Goal: Task Accomplishment & Management: Use online tool/utility

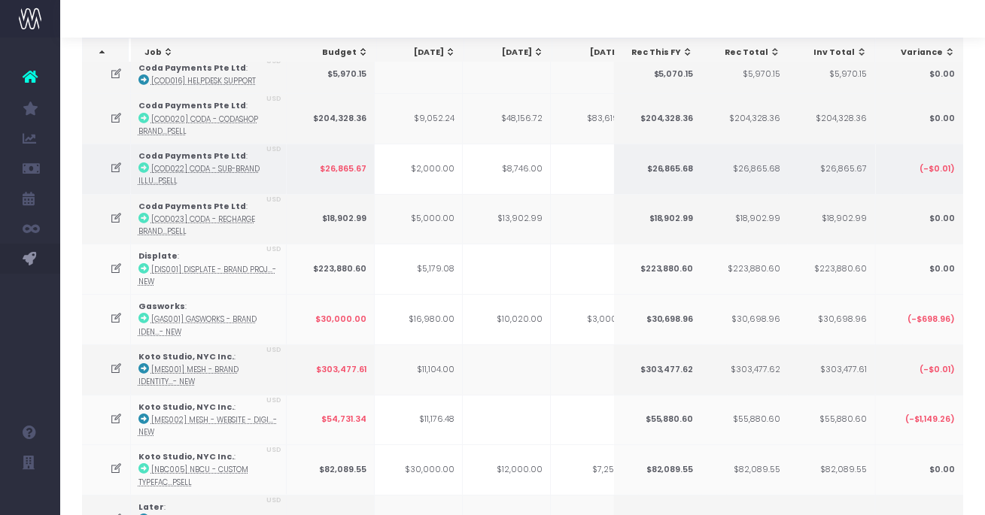
scroll to position [0, 441]
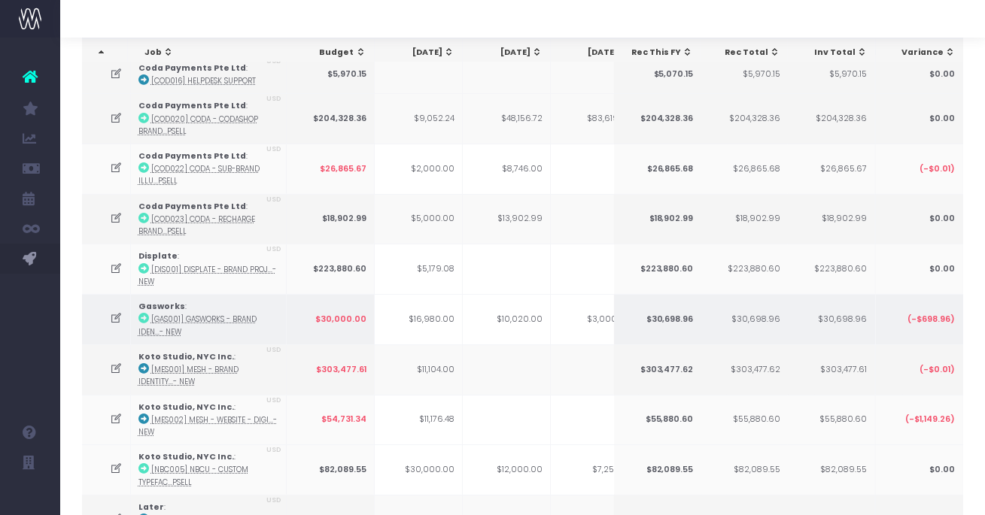
click at [115, 316] on icon at bounding box center [116, 318] width 13 height 13
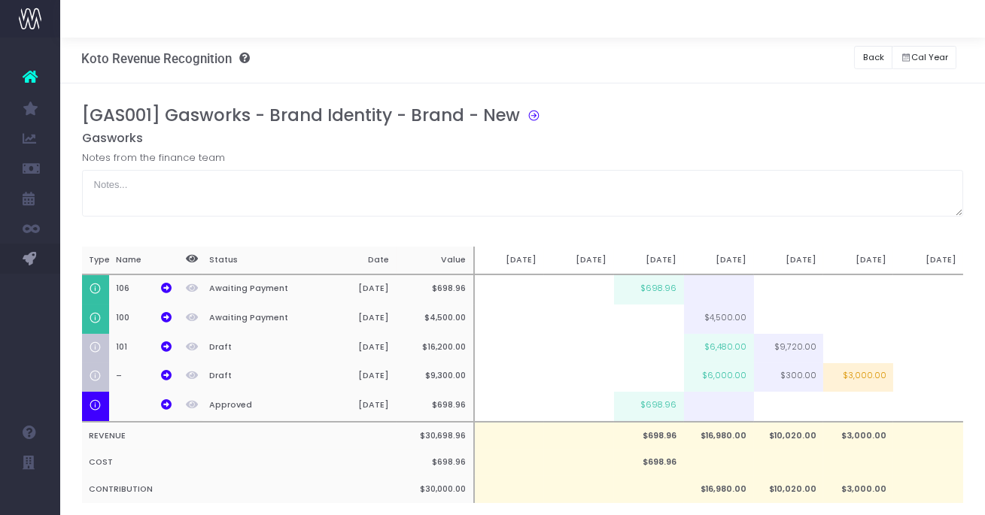
scroll to position [0, 0]
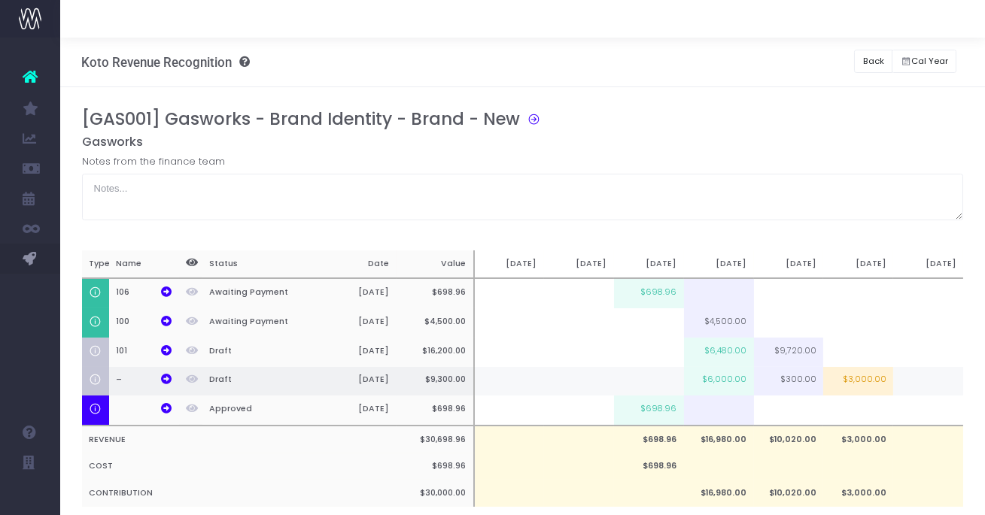
click at [722, 379] on td "$6,000.00" at bounding box center [719, 381] width 70 height 29
click at [706, 382] on td "$6,000.00" at bounding box center [719, 381] width 70 height 29
click at [706, 382] on input "$6,000.00" at bounding box center [719, 380] width 70 height 29
click at [859, 65] on button "Back" at bounding box center [873, 61] width 38 height 23
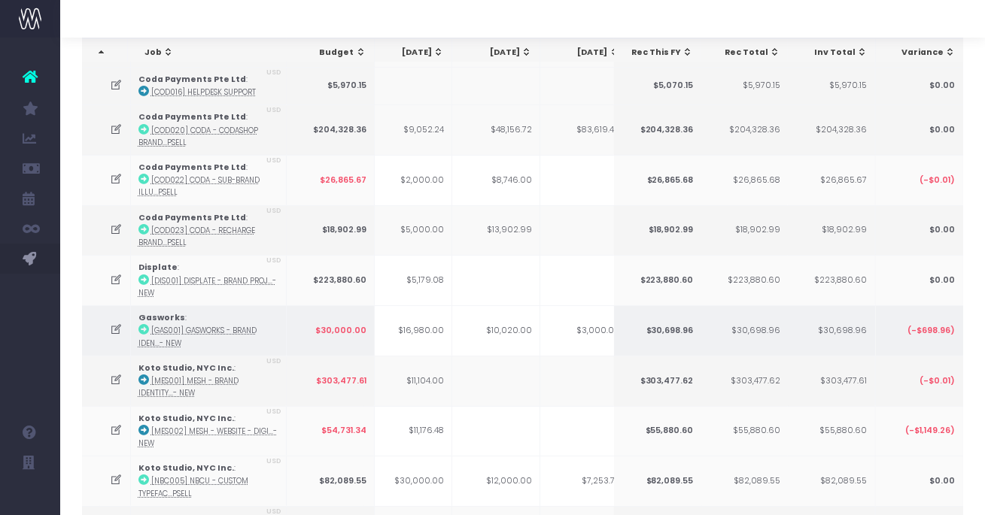
click at [115, 331] on icon at bounding box center [116, 330] width 13 height 13
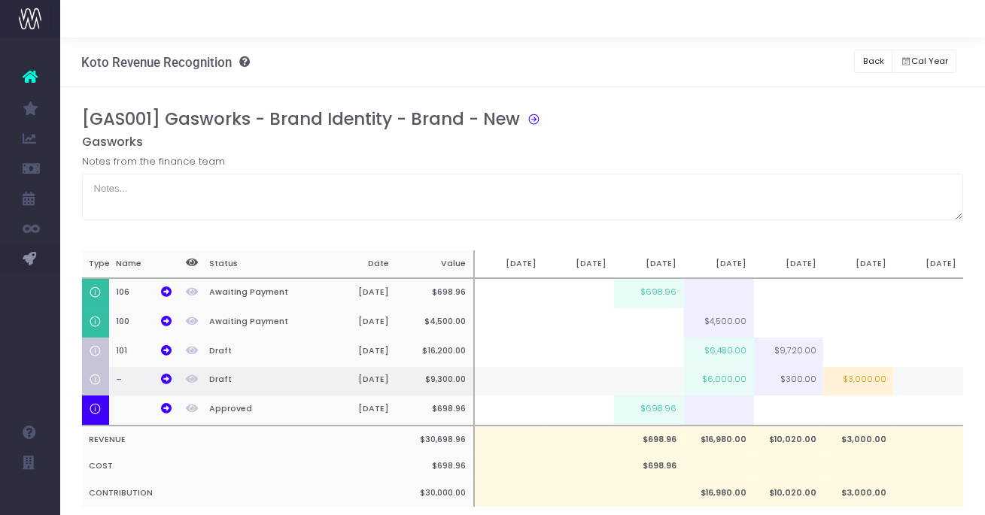
click at [719, 375] on td "$6,000.00" at bounding box center [719, 381] width 70 height 29
click at [719, 377] on td "$2,000.00" at bounding box center [719, 381] width 70 height 29
click at [724, 378] on td "$1,500.00" at bounding box center [719, 381] width 70 height 29
type input "$1,500.00"
click at [874, 61] on button "Back" at bounding box center [873, 61] width 38 height 23
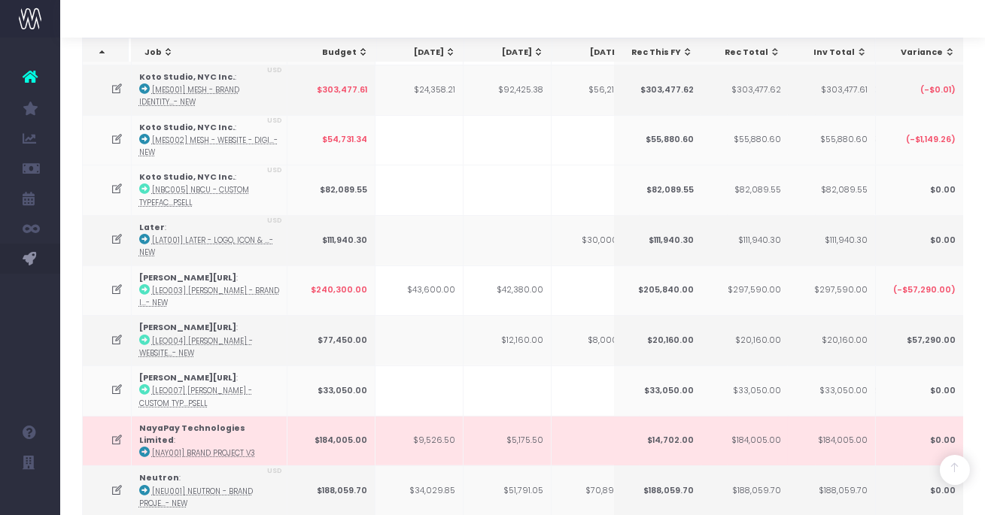
scroll to position [433, 0]
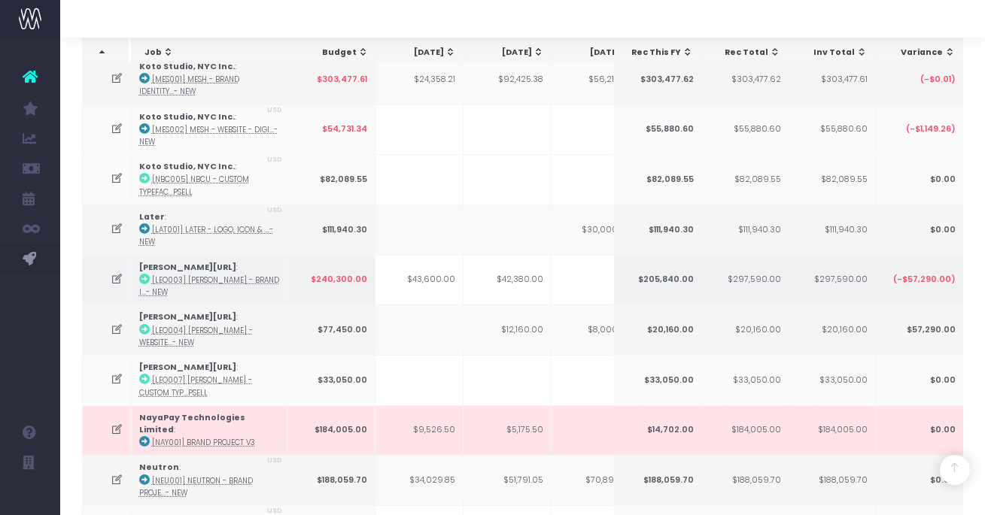
click at [111, 273] on icon at bounding box center [117, 279] width 13 height 13
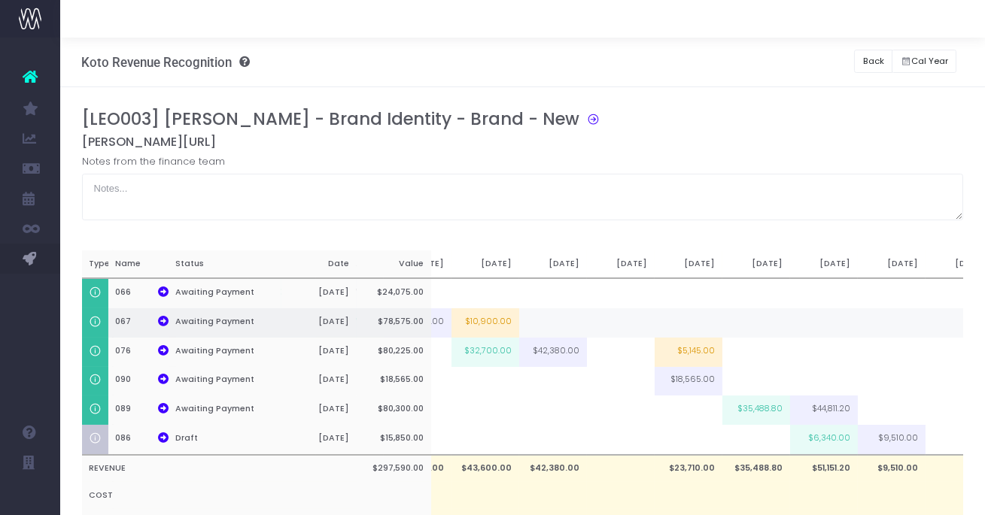
scroll to position [0, 378]
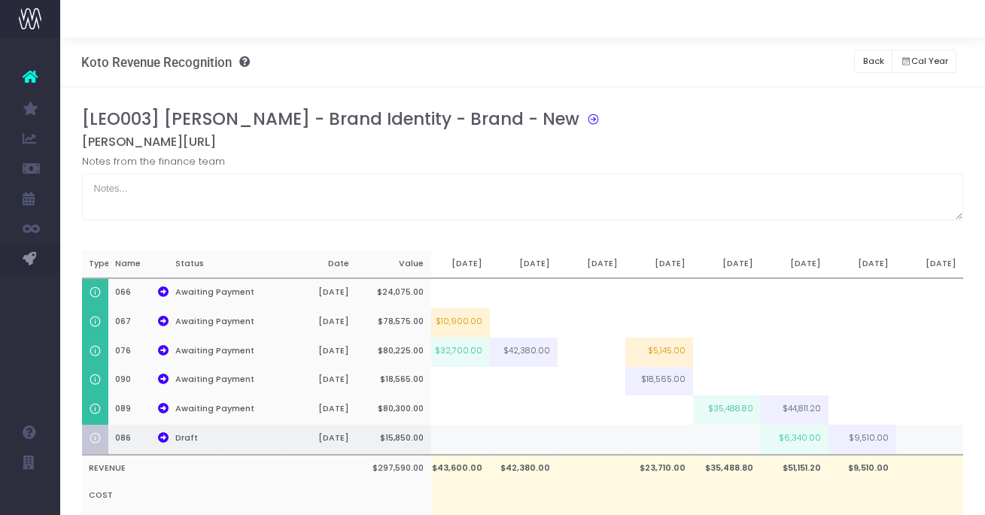
click at [801, 440] on td "$6,340.00" at bounding box center [795, 440] width 68 height 30
type input "$6,340.00"
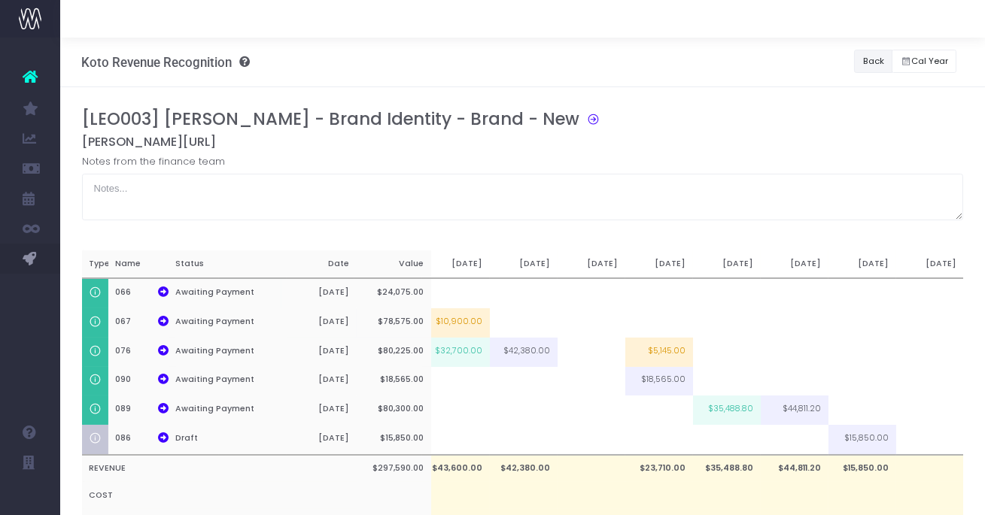
click at [870, 61] on button "Back" at bounding box center [873, 61] width 38 height 23
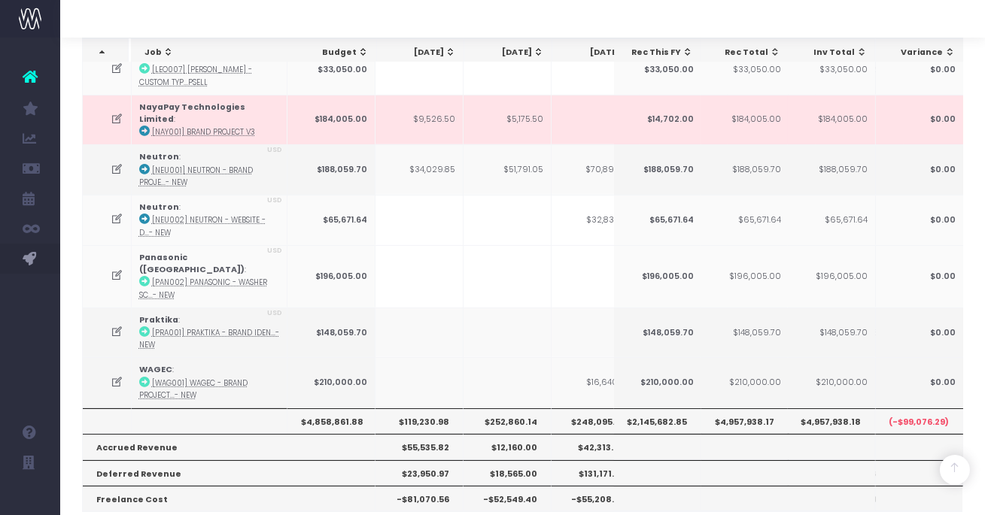
scroll to position [764, 0]
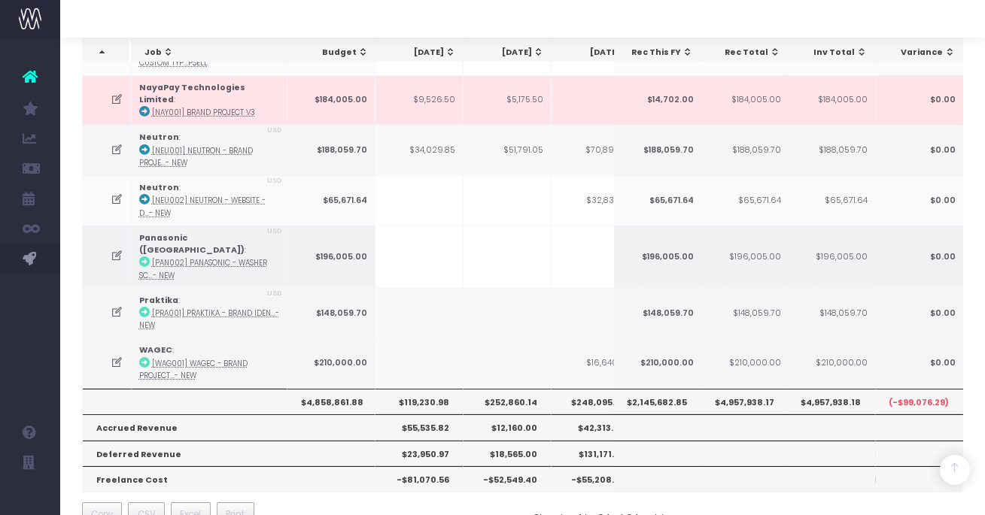
click at [116, 250] on icon at bounding box center [117, 256] width 13 height 13
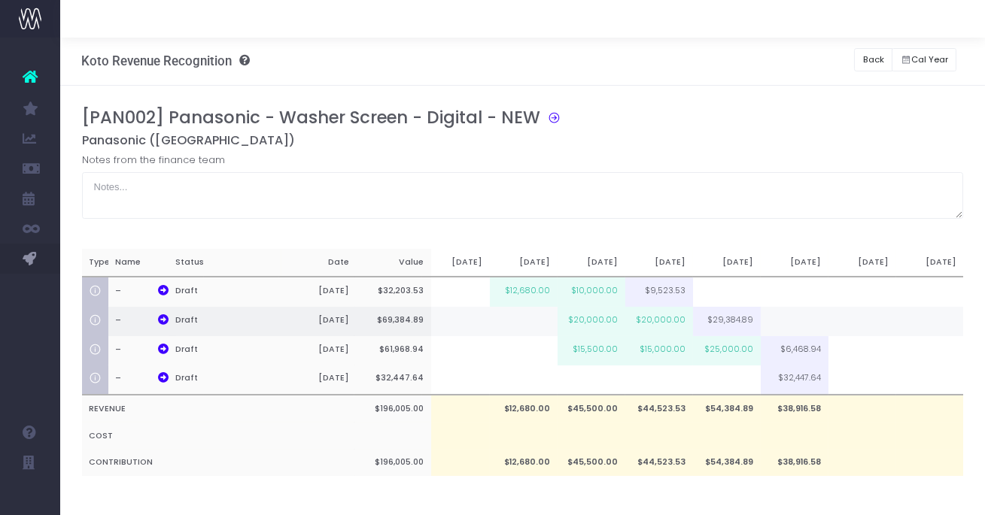
scroll to position [0, 0]
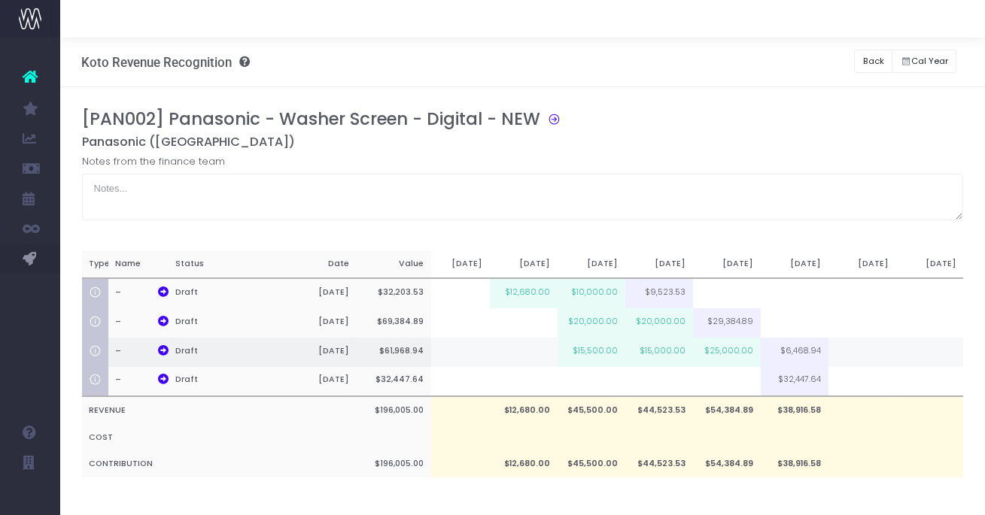
click at [604, 357] on td "$15,500.00" at bounding box center [592, 352] width 68 height 29
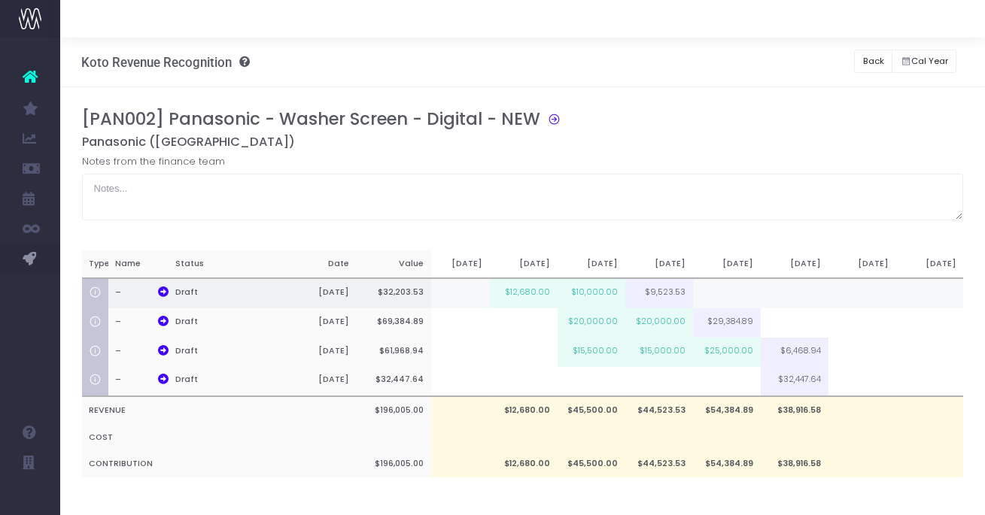
click at [605, 295] on td "$10,000.00" at bounding box center [592, 293] width 68 height 30
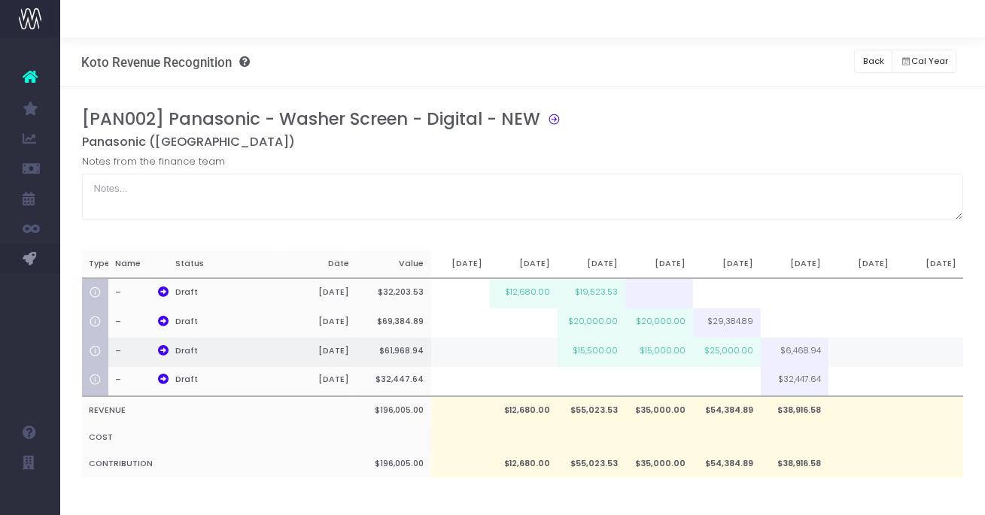
click at [600, 351] on td "$15,500.00" at bounding box center [592, 352] width 68 height 29
type input "$15,500.00"
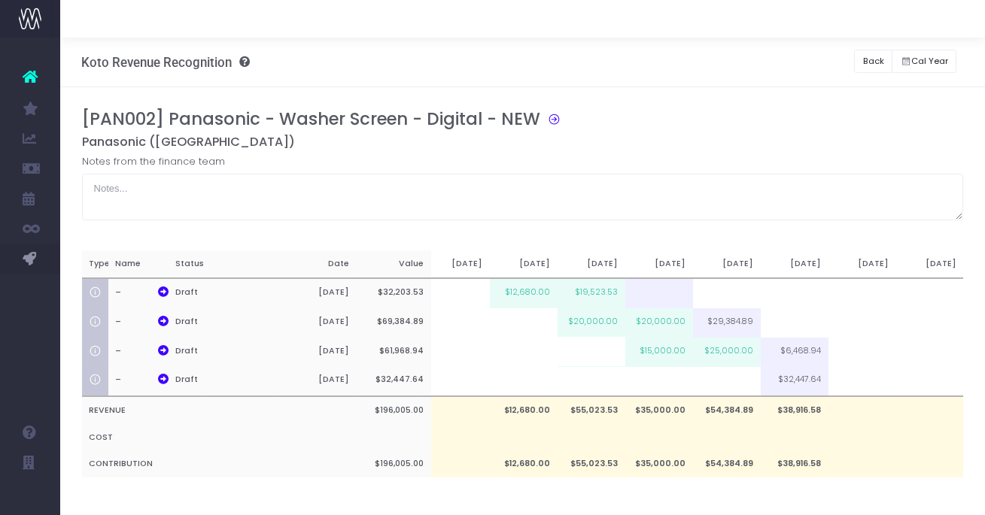
click at [661, 136] on h5 "Panasonic ([GEOGRAPHIC_DATA])" at bounding box center [523, 142] width 882 height 15
click at [594, 324] on td "$20,000.00" at bounding box center [592, 322] width 68 height 29
click at [880, 59] on button "Back" at bounding box center [873, 61] width 38 height 23
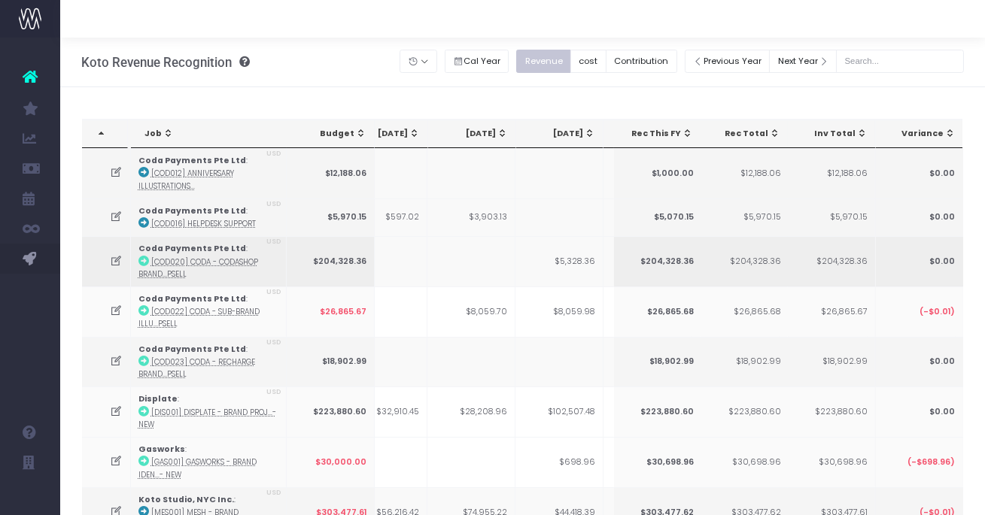
scroll to position [0, 251]
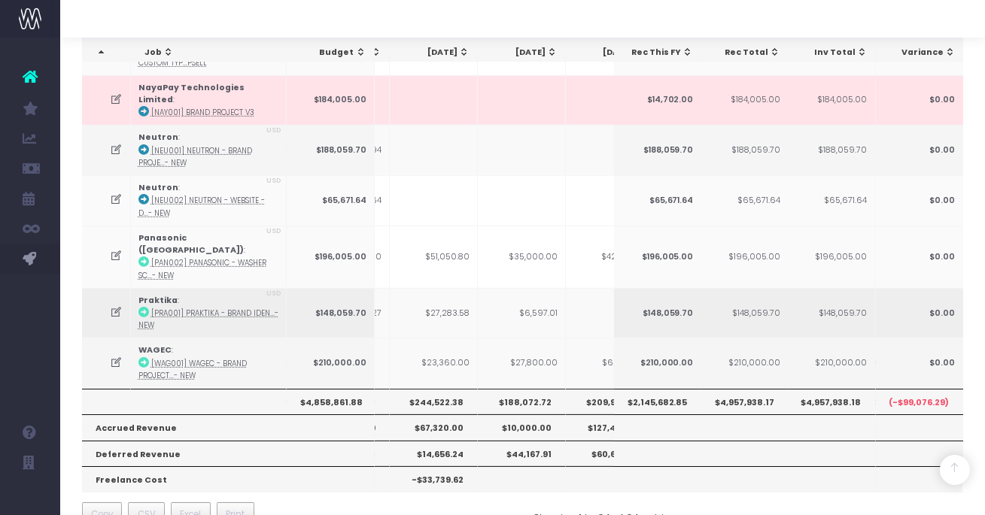
click at [112, 306] on icon at bounding box center [116, 312] width 13 height 13
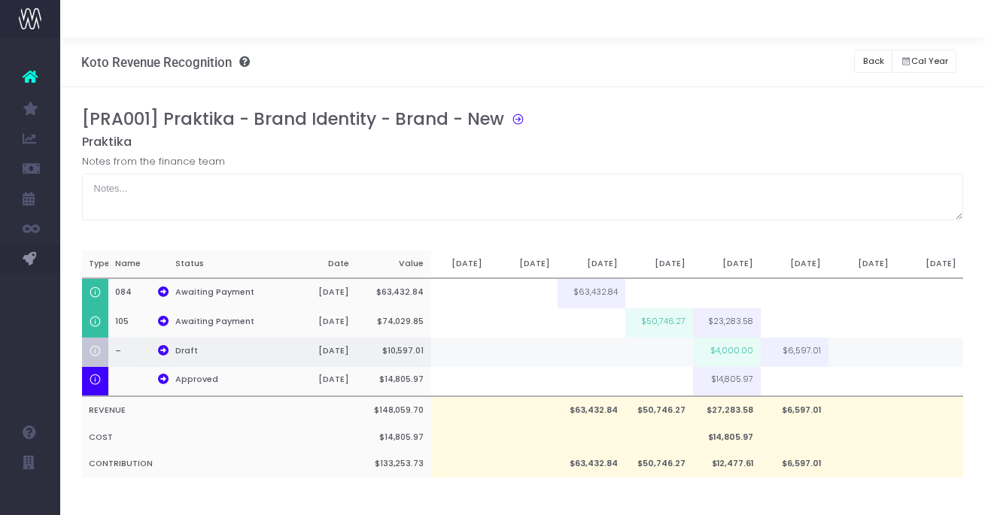
click at [743, 357] on td "$4,000.00" at bounding box center [727, 352] width 68 height 29
click at [863, 56] on button "Back" at bounding box center [873, 61] width 38 height 23
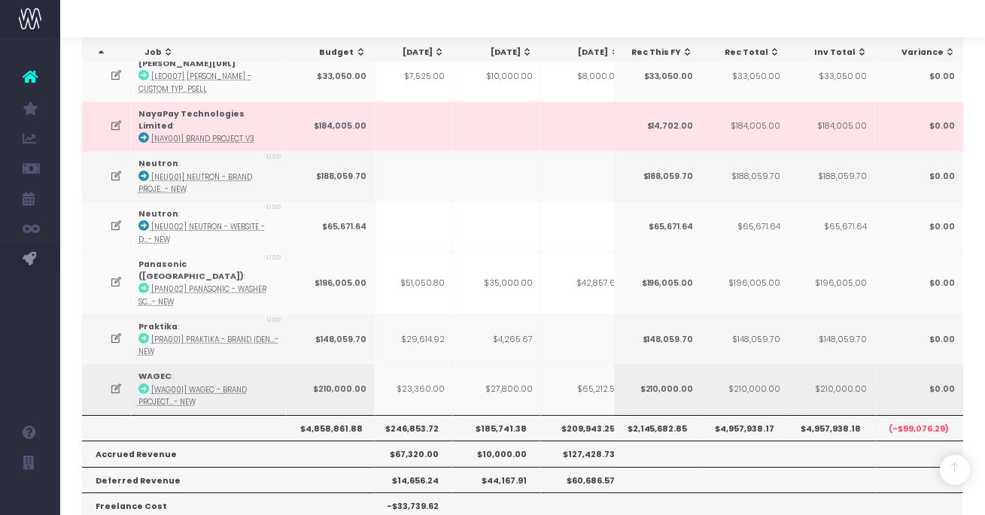
click at [120, 383] on icon at bounding box center [116, 389] width 13 height 13
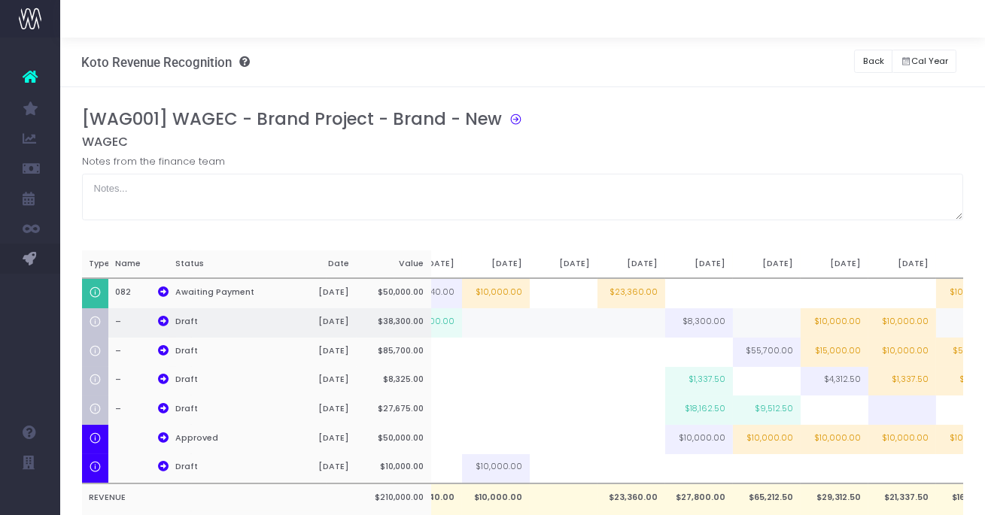
scroll to position [0, 311]
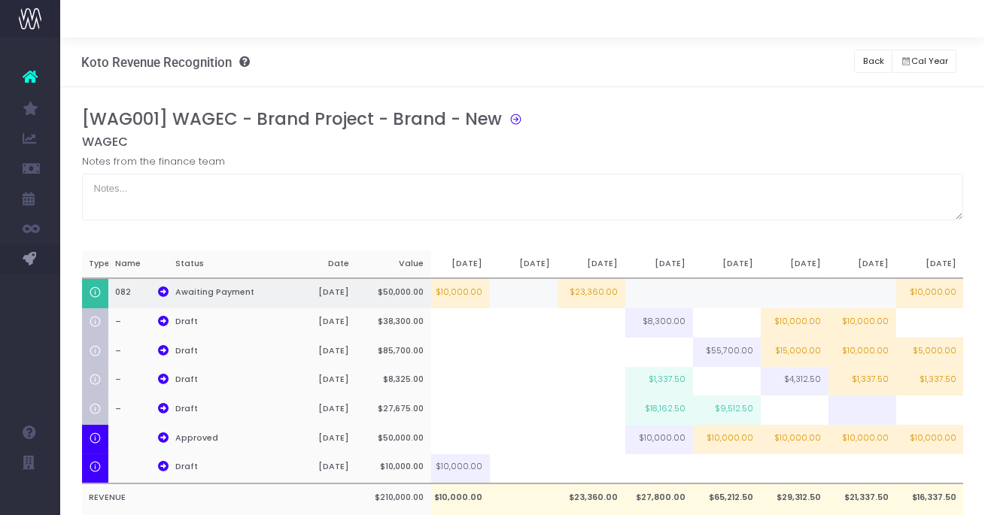
click at [591, 301] on td "$23,360.00" at bounding box center [592, 293] width 68 height 30
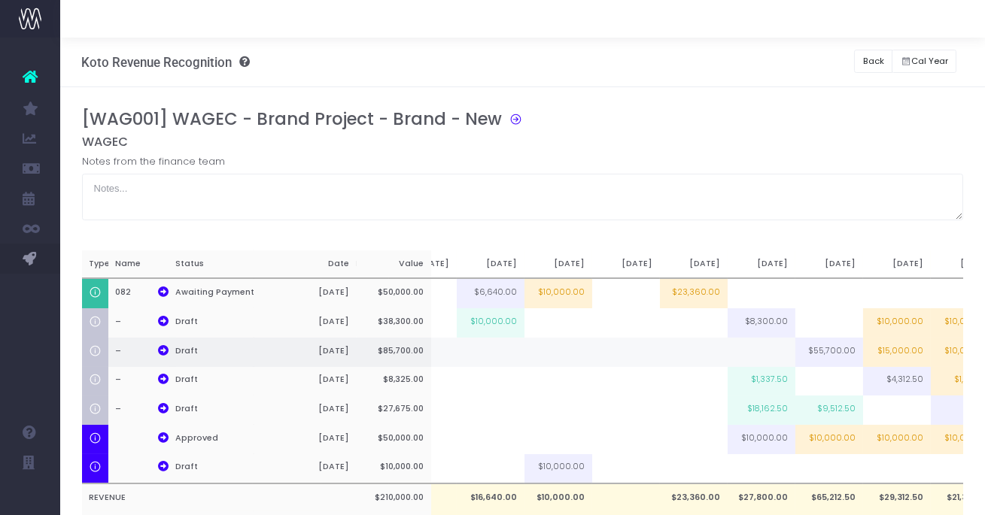
scroll to position [0, 153]
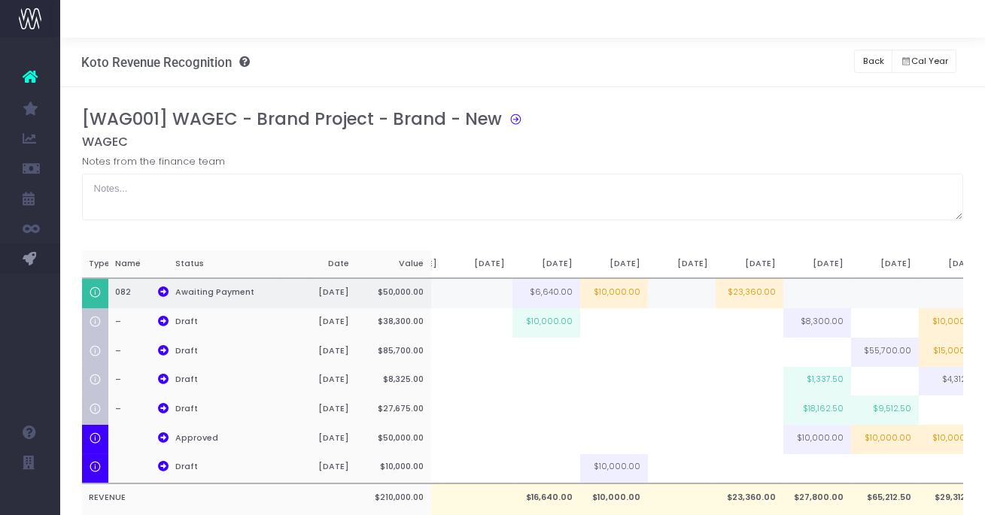
click at [758, 287] on td "$23,360.00" at bounding box center [750, 293] width 68 height 30
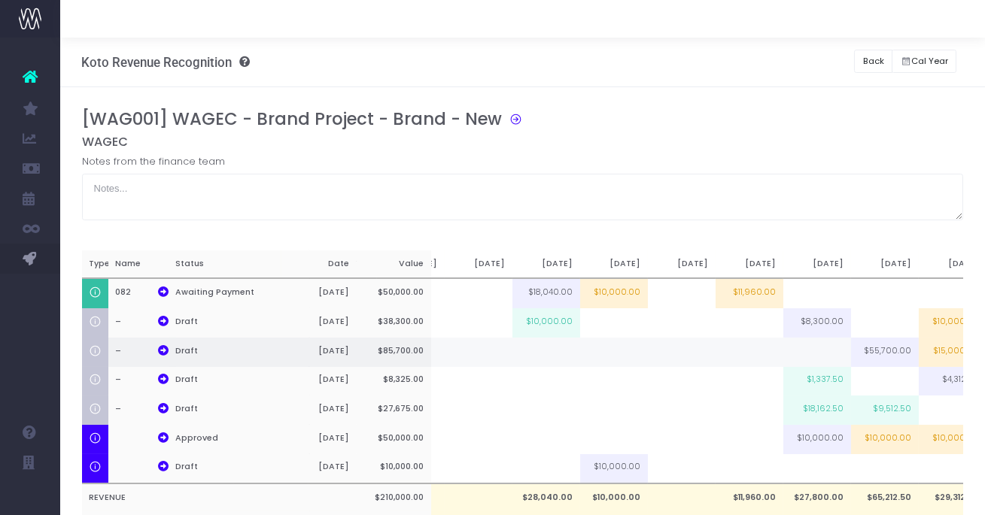
scroll to position [0, 311]
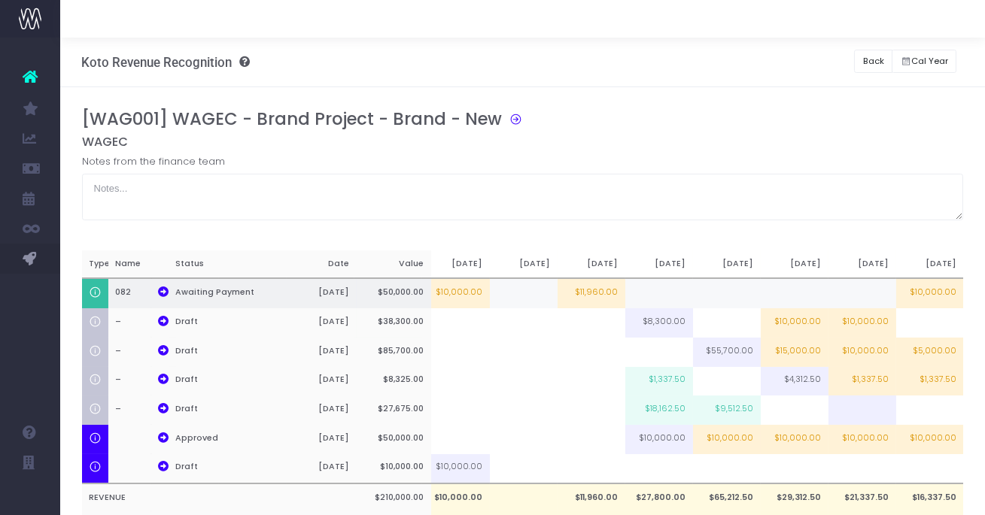
click at [937, 287] on td "$10,000.00" at bounding box center [930, 293] width 68 height 30
type input "21400"
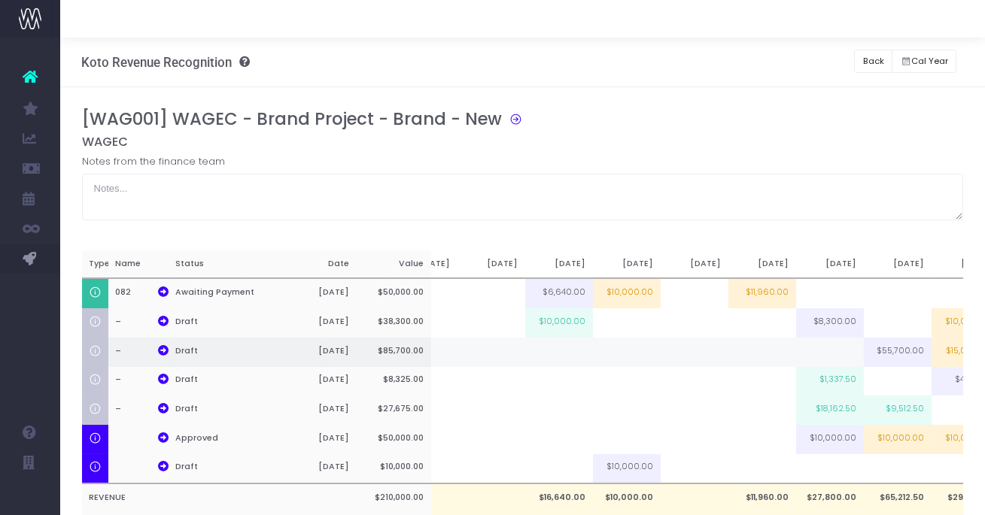
scroll to position [0, 0]
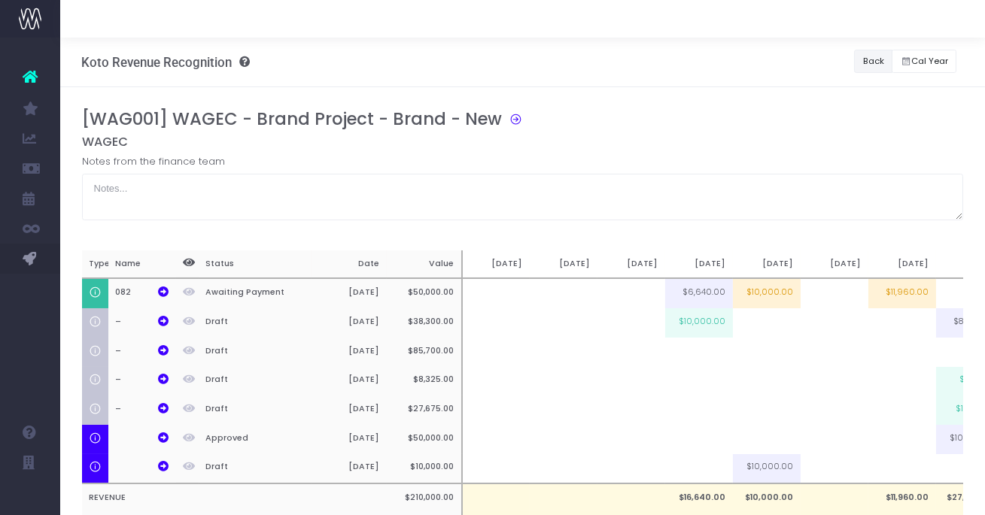
click at [871, 62] on button "Back" at bounding box center [873, 61] width 38 height 23
